Goal: Information Seeking & Learning: Learn about a topic

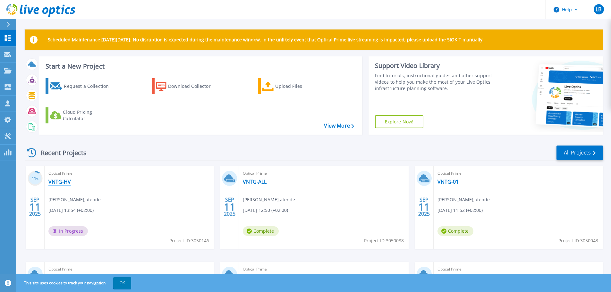
click at [58, 181] on link "VNTG-HV" at bounding box center [59, 182] width 22 height 6
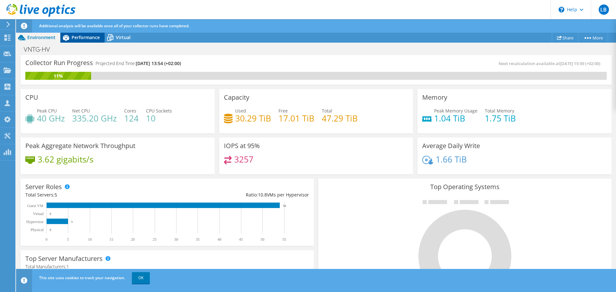
click at [85, 38] on span "Performance" at bounding box center [86, 37] width 28 height 6
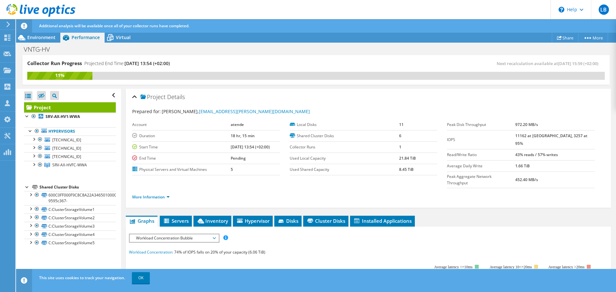
click at [199, 234] on span "Workload Concentration Bubble" at bounding box center [174, 238] width 82 height 8
click at [156, 242] on li "IOPS" at bounding box center [174, 246] width 89 height 8
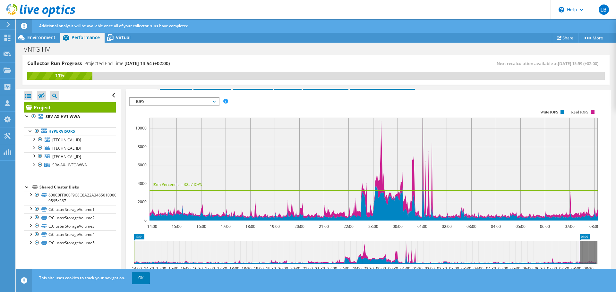
scroll to position [139, 0]
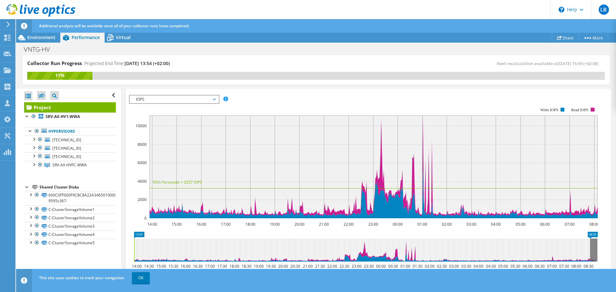
drag, startPoint x: 578, startPoint y: 235, endPoint x: 589, endPoint y: 237, distance: 10.5
click at [589, 239] on rect at bounding box center [589, 250] width 3 height 23
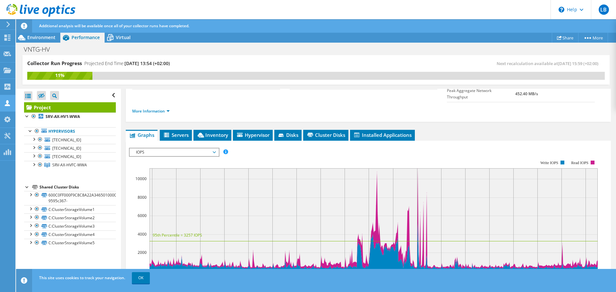
scroll to position [86, 0]
click at [34, 139] on div at bounding box center [33, 139] width 6 height 6
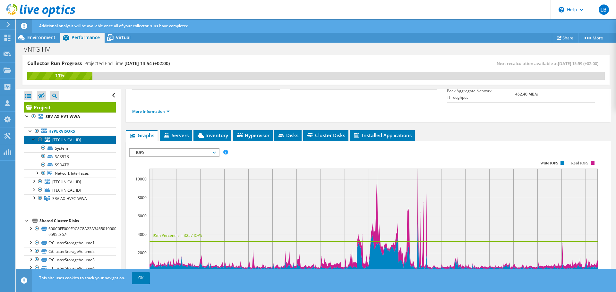
click at [54, 139] on span "[TECHNICAL_ID]" at bounding box center [66, 139] width 29 height 5
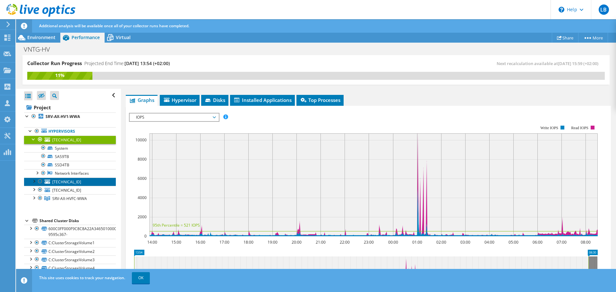
click at [64, 182] on span "[TECHNICAL_ID]" at bounding box center [66, 181] width 29 height 5
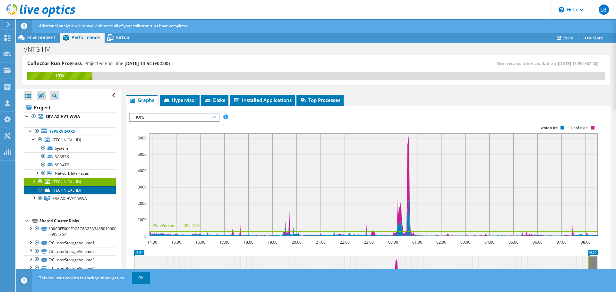
click at [66, 191] on span "[TECHNICAL_ID]" at bounding box center [66, 190] width 29 height 5
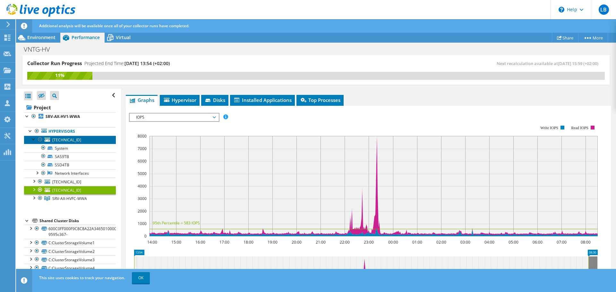
click at [62, 140] on span "[TECHNICAL_ID]" at bounding box center [66, 139] width 29 height 5
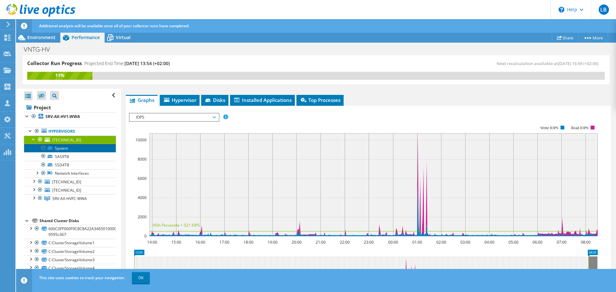
click at [59, 149] on link "System" at bounding box center [70, 148] width 92 height 8
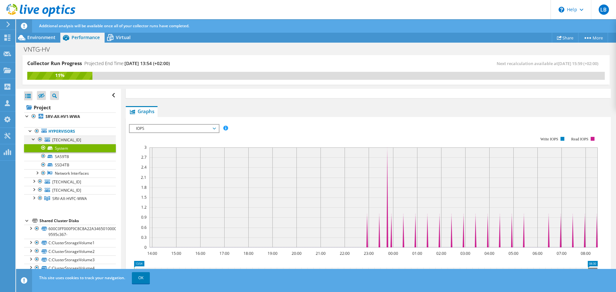
click at [34, 139] on div at bounding box center [33, 139] width 6 height 6
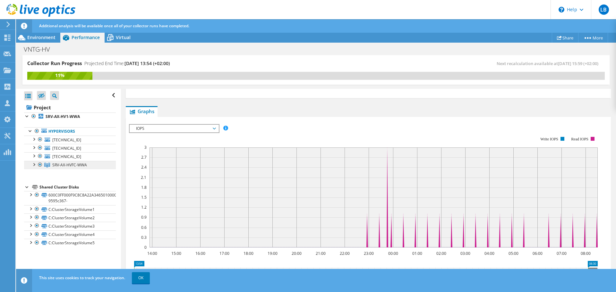
click at [75, 165] on span "SRV-AX-HVFC-WWA" at bounding box center [69, 164] width 35 height 5
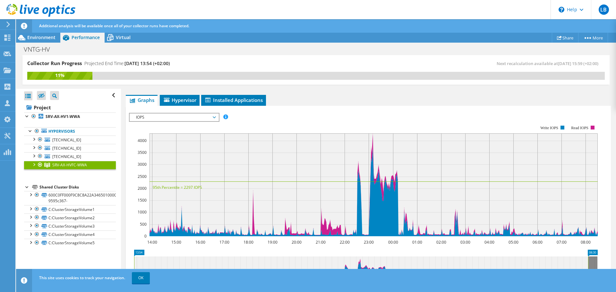
click at [34, 165] on div at bounding box center [33, 164] width 6 height 6
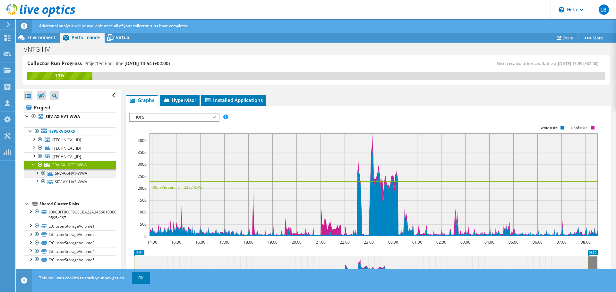
click at [38, 172] on div at bounding box center [37, 172] width 6 height 6
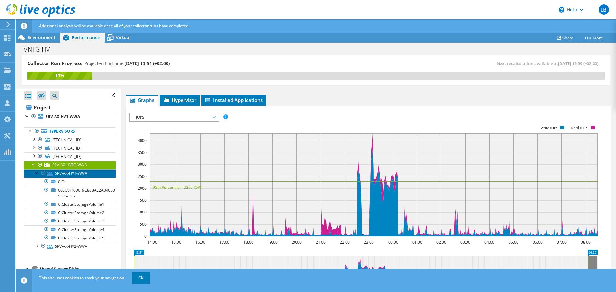
click at [71, 173] on link "SRV-AX-HV1-WWA" at bounding box center [70, 173] width 92 height 8
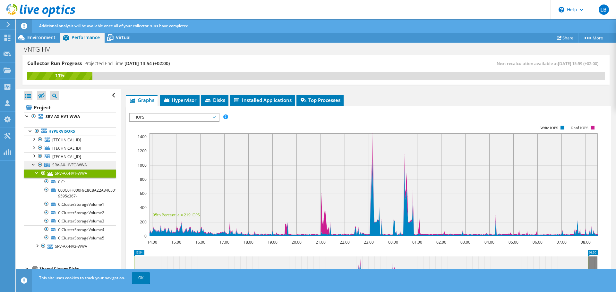
click at [64, 164] on span "SRV-AX-HVFC-WWA" at bounding box center [69, 164] width 35 height 5
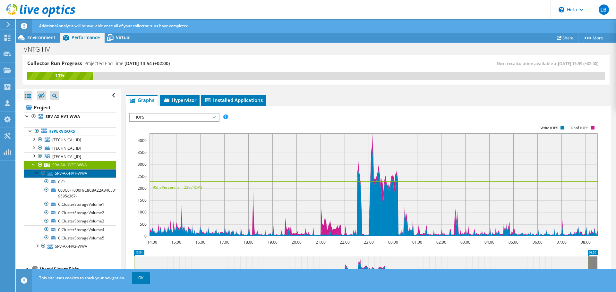
click at [60, 174] on link "SRV-AX-HV1-WWA" at bounding box center [70, 173] width 92 height 8
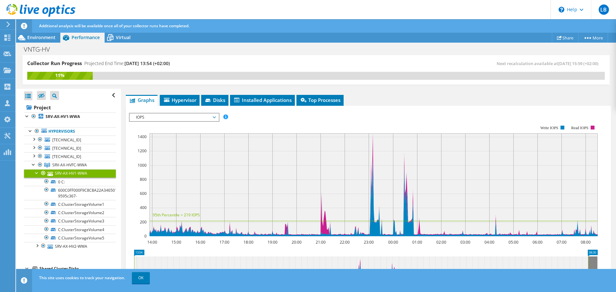
click at [37, 172] on div at bounding box center [37, 172] width 6 height 6
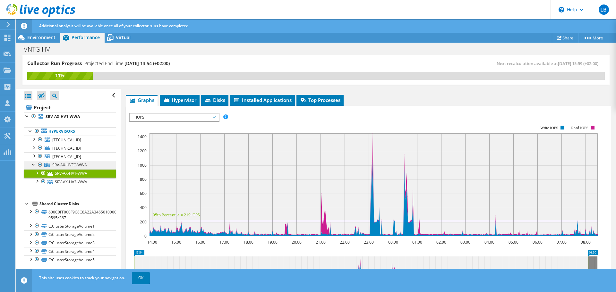
click at [56, 163] on span "SRV-AX-HVFC-WWA" at bounding box center [69, 164] width 35 height 5
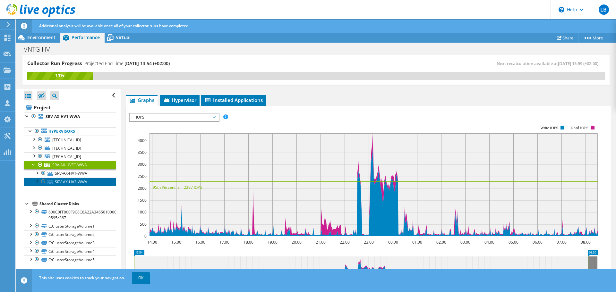
click at [69, 181] on link "SRV-AX-HV2-WWA" at bounding box center [70, 182] width 92 height 8
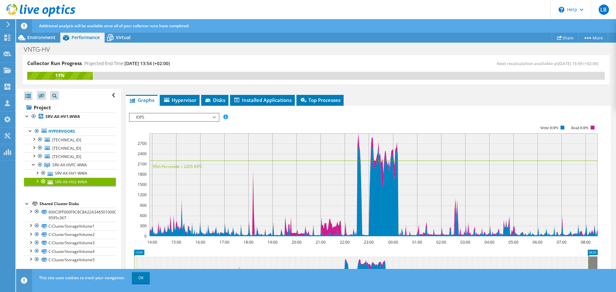
click at [35, 180] on div at bounding box center [37, 181] width 6 height 6
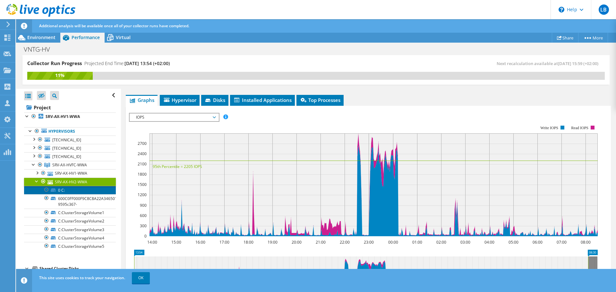
click at [68, 189] on link "0 C:" at bounding box center [70, 190] width 92 height 8
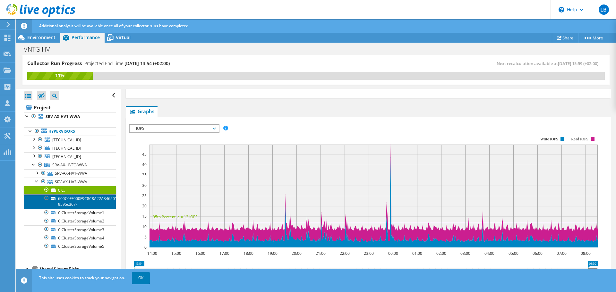
click at [70, 201] on link "600C0FF000F9C8C8A22A346501000000-9595c367-" at bounding box center [70, 201] width 92 height 14
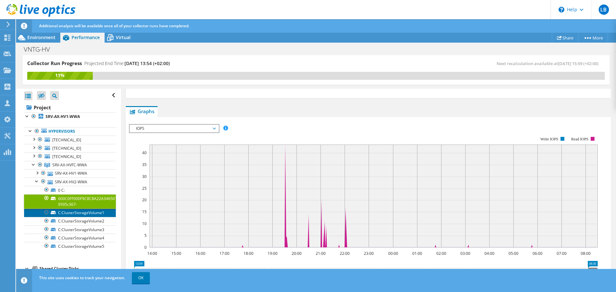
click at [70, 213] on link "C:ClusterStorageVolume1" at bounding box center [70, 213] width 92 height 8
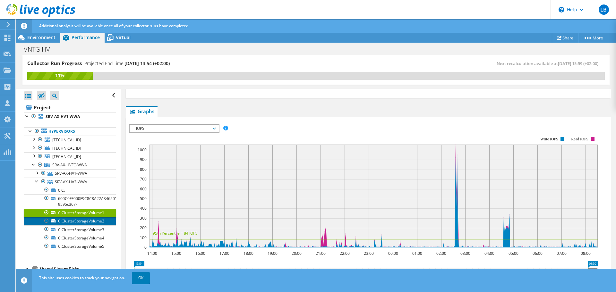
click at [76, 221] on link "C:ClusterStorageVolume2" at bounding box center [70, 221] width 92 height 8
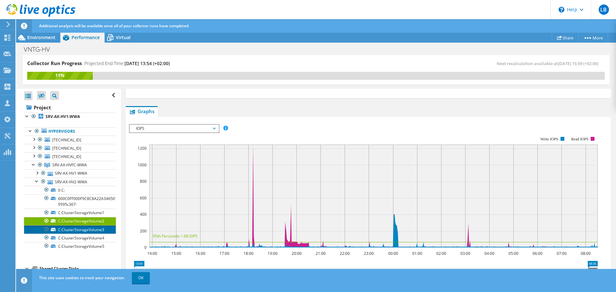
click at [72, 230] on link "C:ClusterStorageVolume3" at bounding box center [70, 229] width 92 height 8
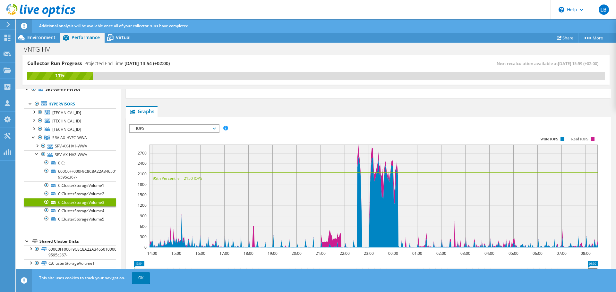
scroll to position [29, 0]
click at [46, 199] on div at bounding box center [46, 201] width 6 height 8
click at [48, 199] on div at bounding box center [46, 201] width 6 height 8
click at [47, 190] on div at bounding box center [46, 193] width 6 height 8
click at [45, 192] on div at bounding box center [46, 193] width 6 height 8
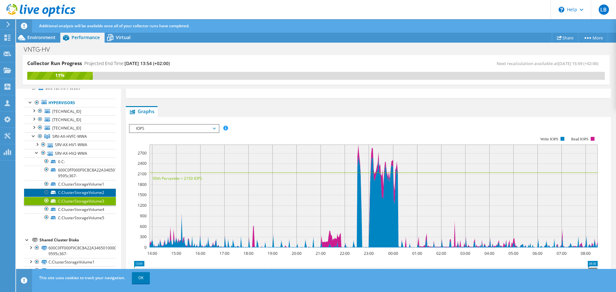
click at [95, 192] on link "C:ClusterStorageVolume2" at bounding box center [70, 193] width 92 height 8
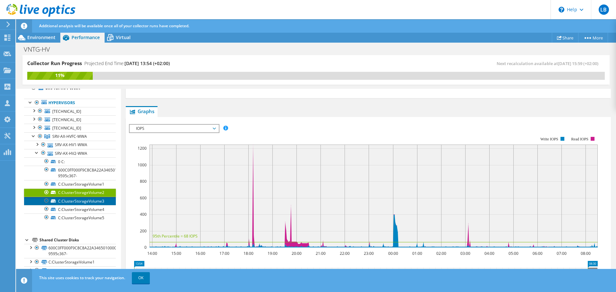
click at [86, 204] on link "C:ClusterStorageVolume3" at bounding box center [70, 201] width 92 height 8
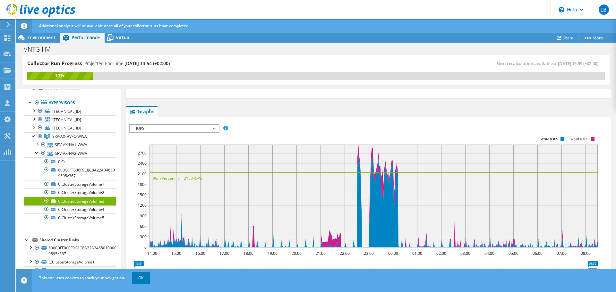
click at [44, 201] on div at bounding box center [46, 201] width 6 height 8
click at [69, 202] on link "C:ClusterStorageVolume3" at bounding box center [70, 201] width 92 height 8
click at [65, 209] on link "C:ClusterStorageVolume4" at bounding box center [70, 209] width 92 height 8
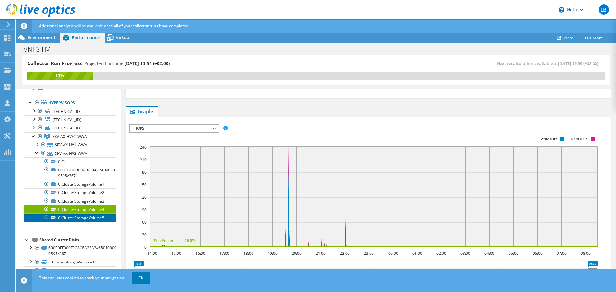
click at [74, 217] on link "C:ClusterStorageVolume5" at bounding box center [70, 218] width 92 height 8
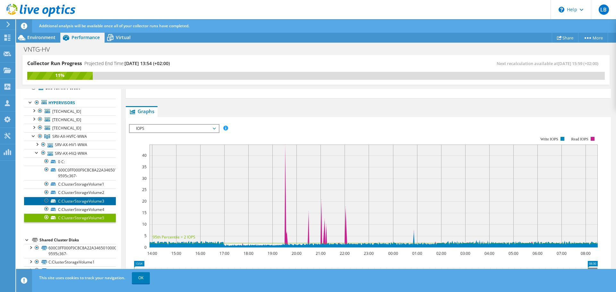
click at [74, 201] on link "C:ClusterStorageVolume3" at bounding box center [70, 201] width 92 height 8
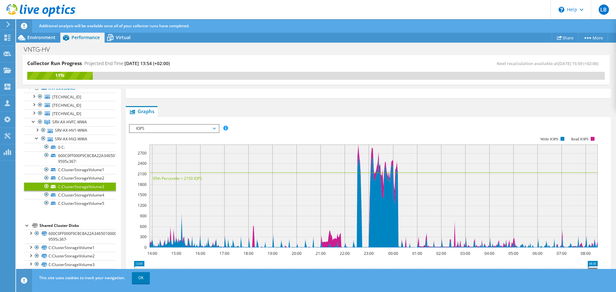
scroll to position [44, 0]
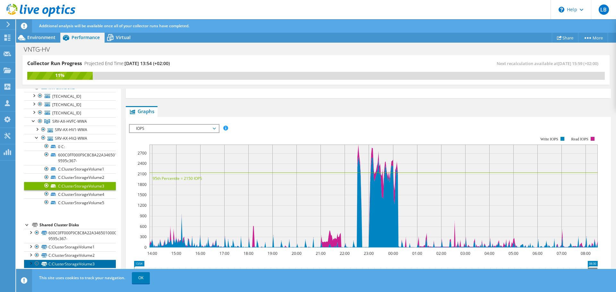
click at [73, 263] on link "C:ClusterStorageVolume3" at bounding box center [70, 264] width 92 height 8
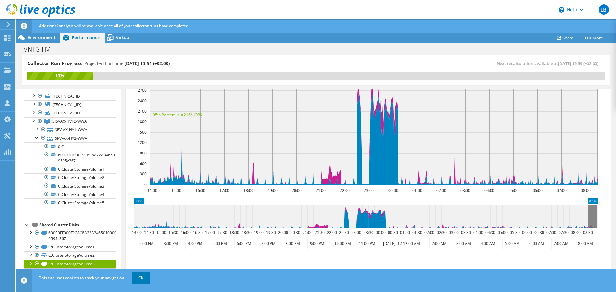
scroll to position [182, 0]
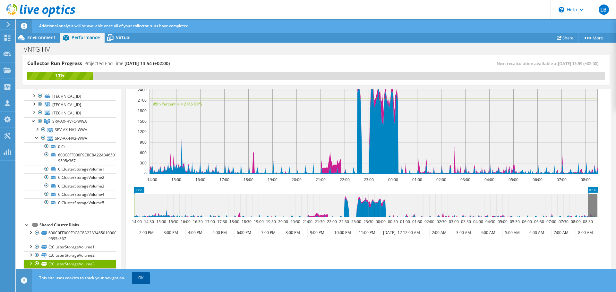
click at [143, 278] on link "OK" at bounding box center [141, 278] width 18 height 12
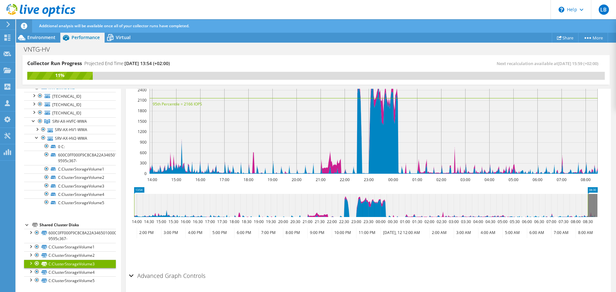
click at [30, 263] on div at bounding box center [30, 263] width 6 height 6
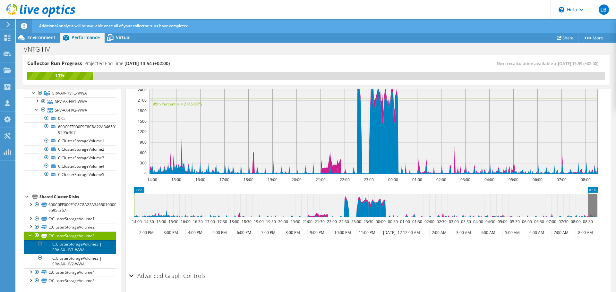
click at [72, 247] on link "C:ClusterStorageVolume3 | SRV-AX-HV1-WWA" at bounding box center [70, 247] width 92 height 14
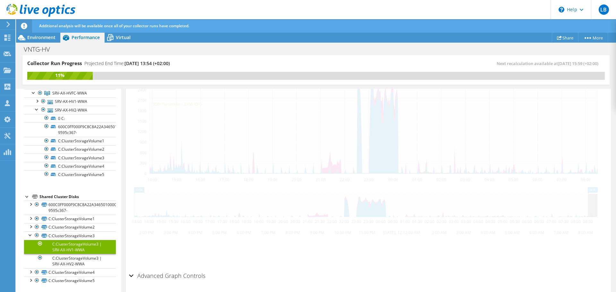
scroll to position [159, 0]
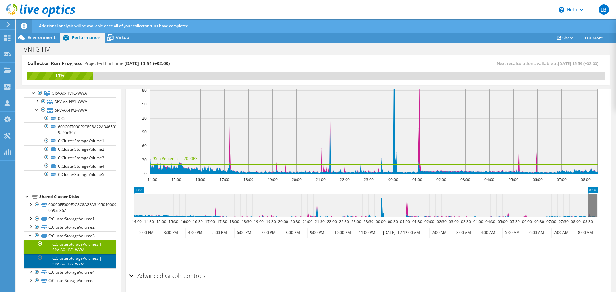
click at [68, 262] on link "C:ClusterStorageVolume3 | SRV-AX-HV2-WWA" at bounding box center [70, 261] width 92 height 14
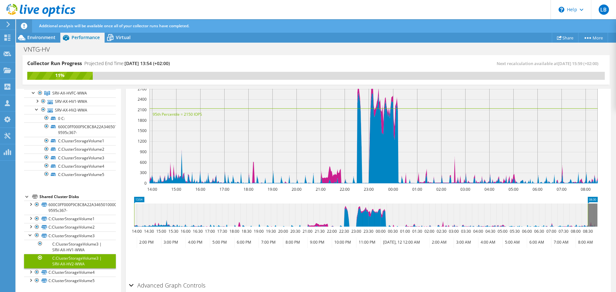
scroll to position [118, 0]
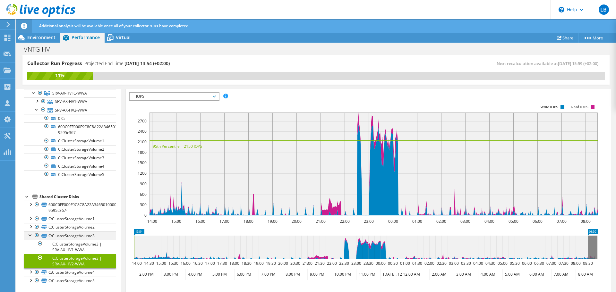
click at [31, 231] on div at bounding box center [30, 234] width 6 height 6
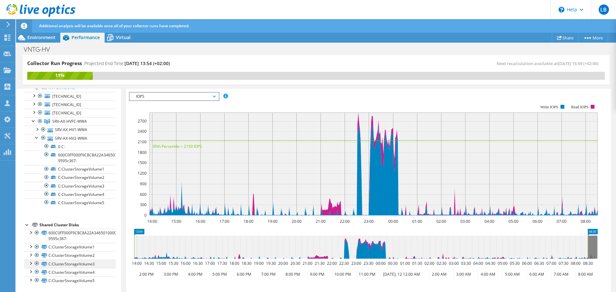
scroll to position [44, 0]
click at [83, 187] on link "C:ClusterStorageVolume3" at bounding box center [70, 186] width 92 height 8
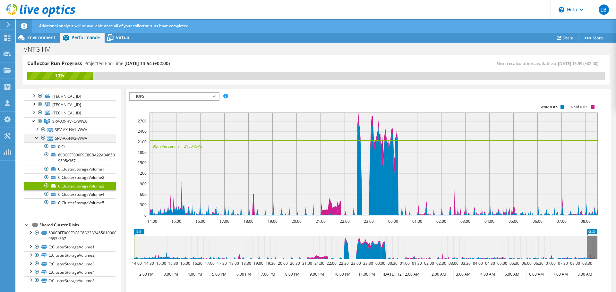
click at [37, 136] on div at bounding box center [37, 137] width 6 height 6
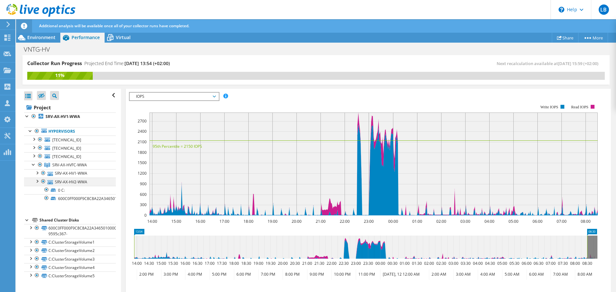
scroll to position [0, 0]
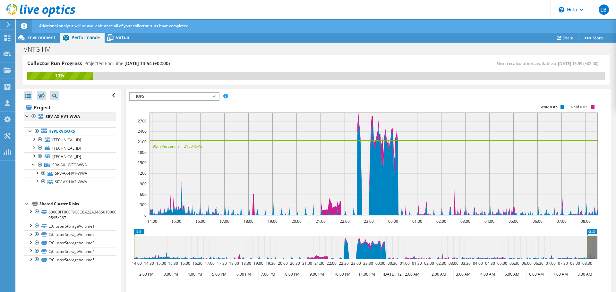
click at [28, 117] on div at bounding box center [27, 116] width 6 height 6
